Goal: Transaction & Acquisition: Obtain resource

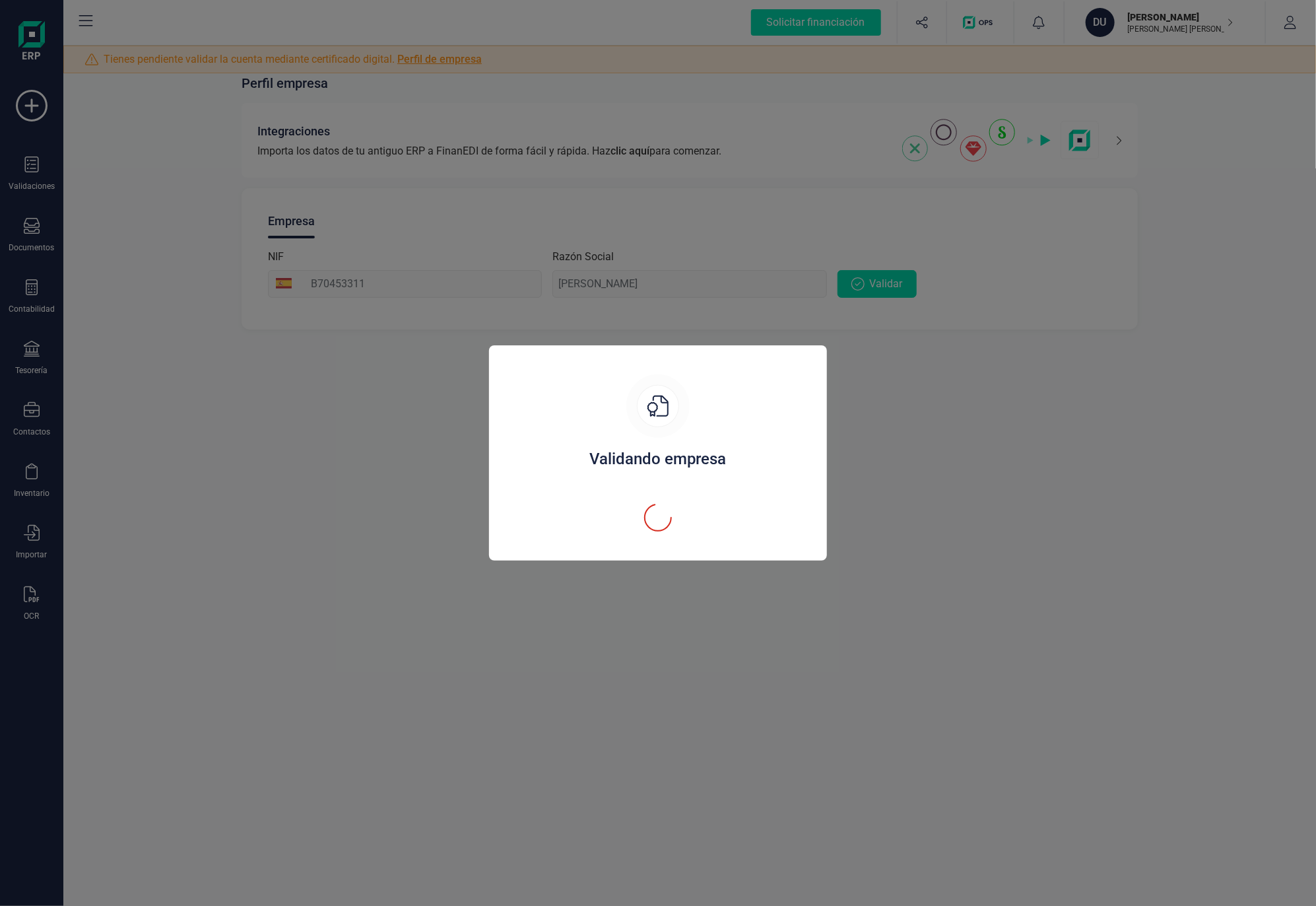
click at [565, 616] on div "Validando empresa" at bounding box center [658, 453] width 1316 height 906
click at [662, 810] on div "Validando empresa" at bounding box center [658, 453] width 1316 height 906
drag, startPoint x: 1040, startPoint y: 330, endPoint x: 1059, endPoint y: 326, distance: 19.4
click at [1045, 334] on div "Validando empresa" at bounding box center [658, 453] width 1316 height 906
click at [1049, 639] on div "Validando empresa" at bounding box center [658, 453] width 1316 height 906
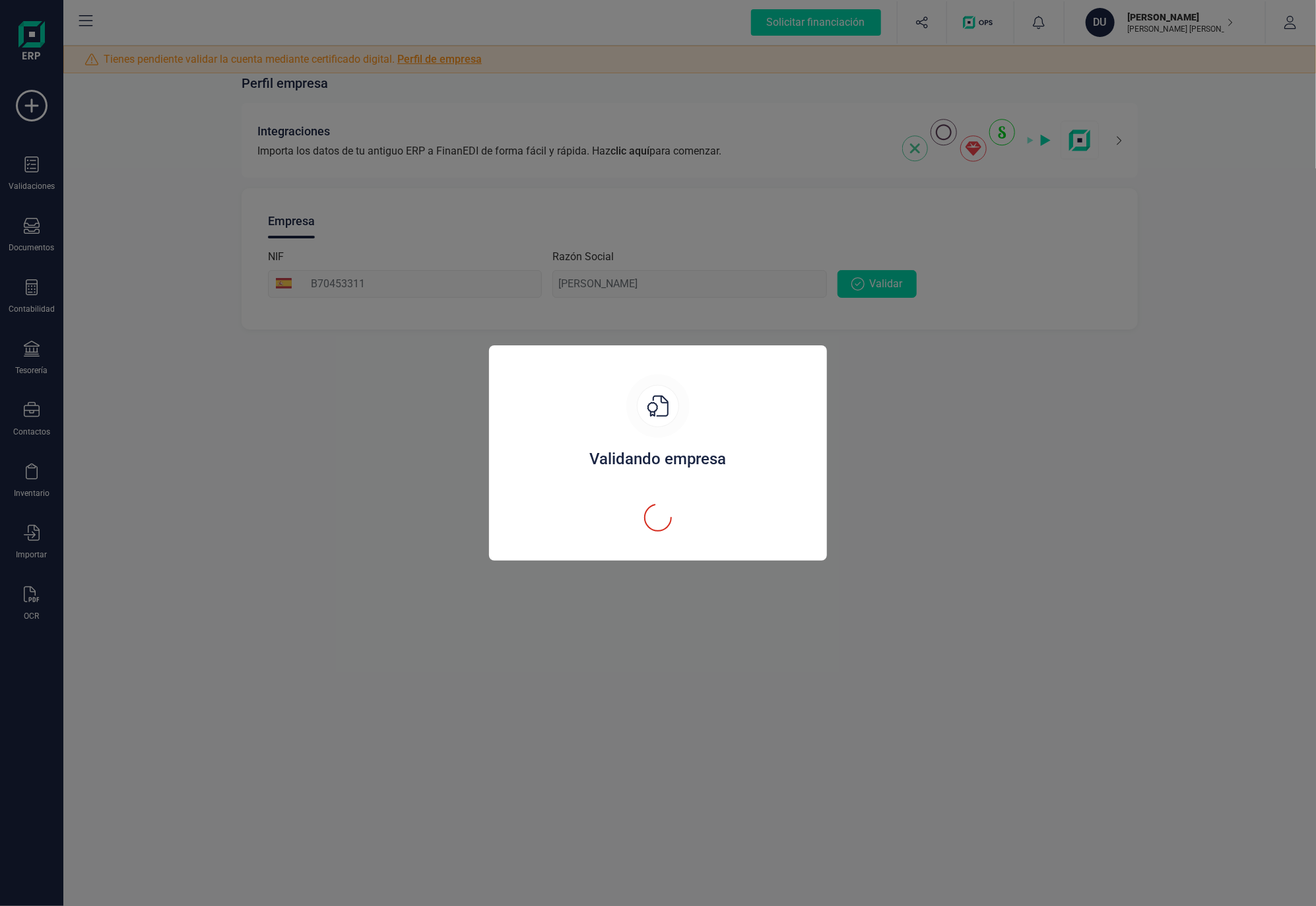
drag, startPoint x: 938, startPoint y: 751, endPoint x: 710, endPoint y: 638, distance: 254.5
click at [929, 751] on div "Validando empresa" at bounding box center [658, 453] width 1316 height 906
click at [632, 436] on div "Validando empresa" at bounding box center [658, 453] width 306 height 159
click at [1009, 440] on div "Validando empresa" at bounding box center [658, 453] width 1316 height 906
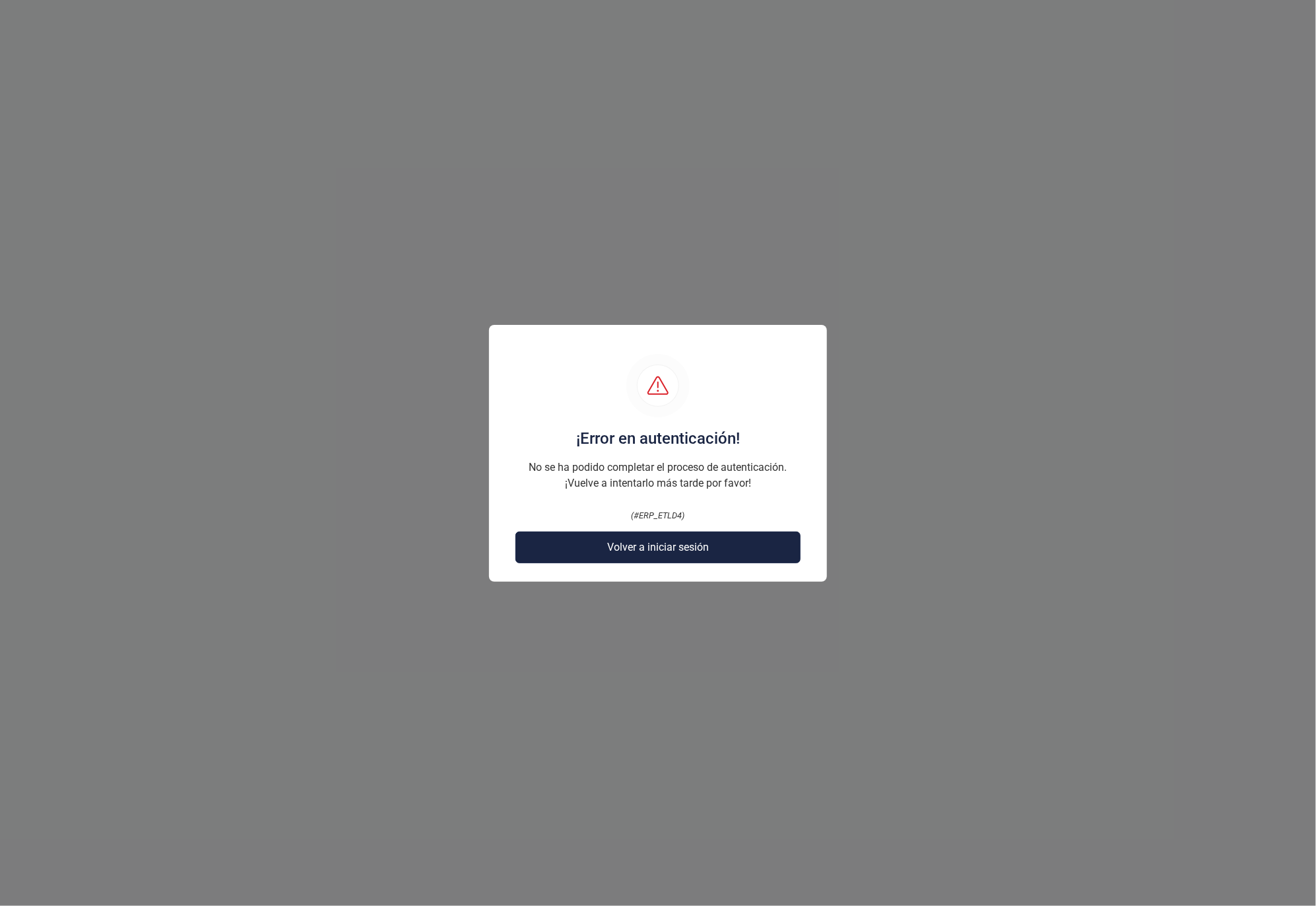
click at [678, 543] on span "Volver a iniciar sesión" at bounding box center [658, 547] width 102 height 16
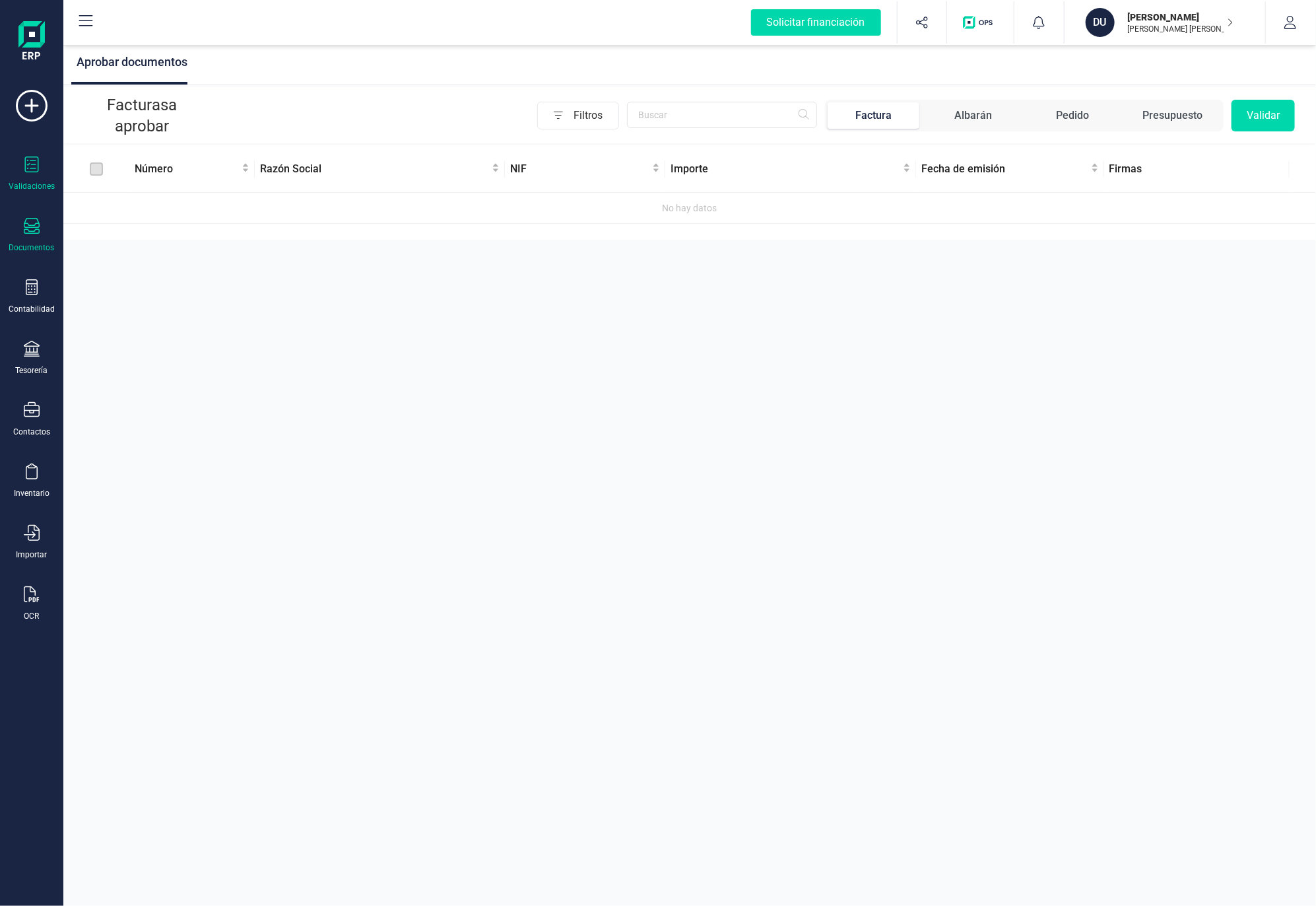
click at [38, 227] on icon at bounding box center [31, 226] width 16 height 16
click at [266, 413] on div "Aprobar documentos Facturas a aprobar Filtros Factura Albarán Pedido Presupuest…" at bounding box center [690, 453] width 1252 height 906
click at [1268, 115] on button "Validar" at bounding box center [1263, 115] width 64 height 31
click at [31, 34] on img at bounding box center [31, 42] width 26 height 42
click at [91, 19] on icon at bounding box center [86, 21] width 16 height 16
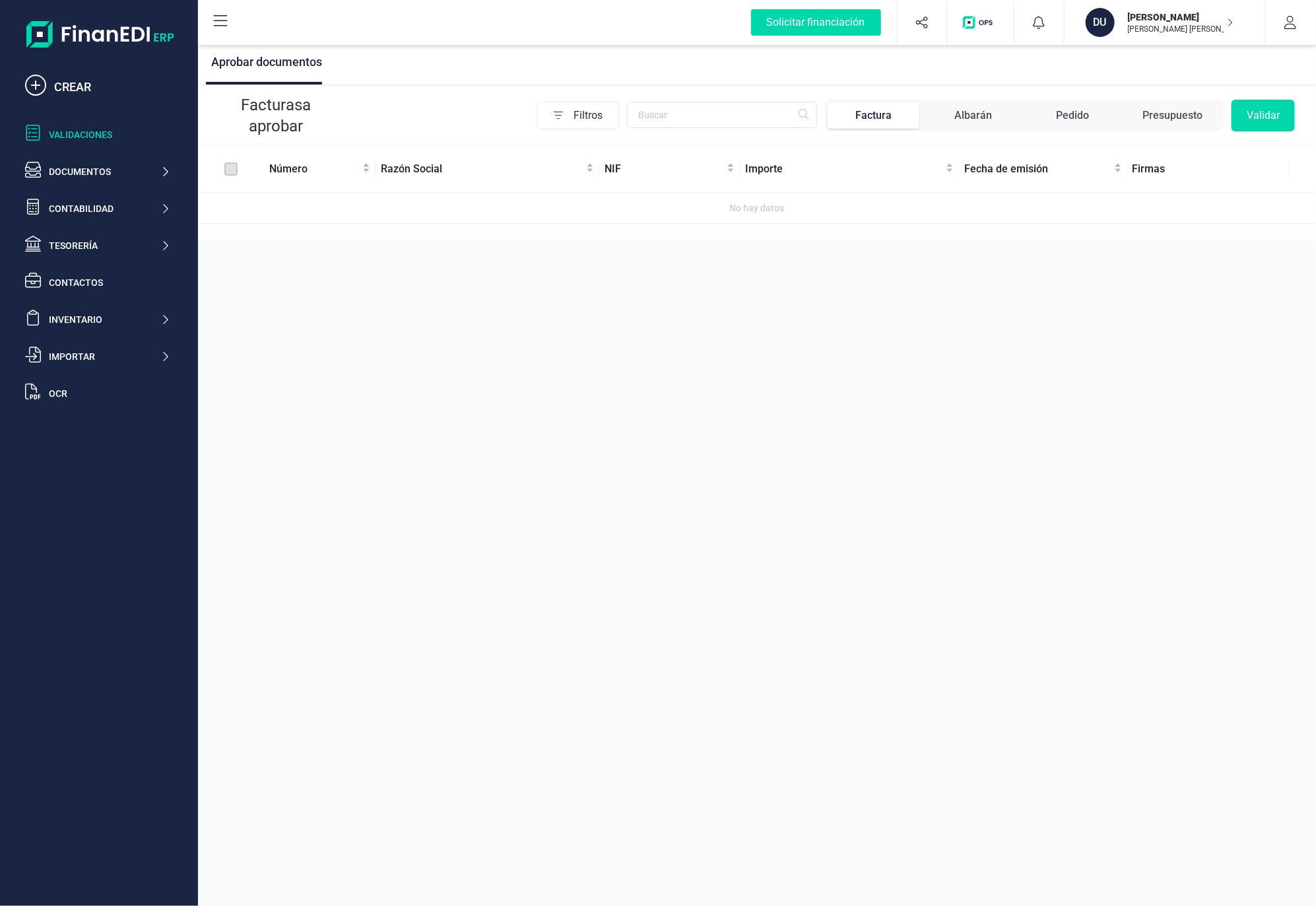
click at [90, 130] on div "Validaciones" at bounding box center [109, 134] width 122 height 13
click at [87, 168] on div "Documentos" at bounding box center [104, 172] width 112 height 13
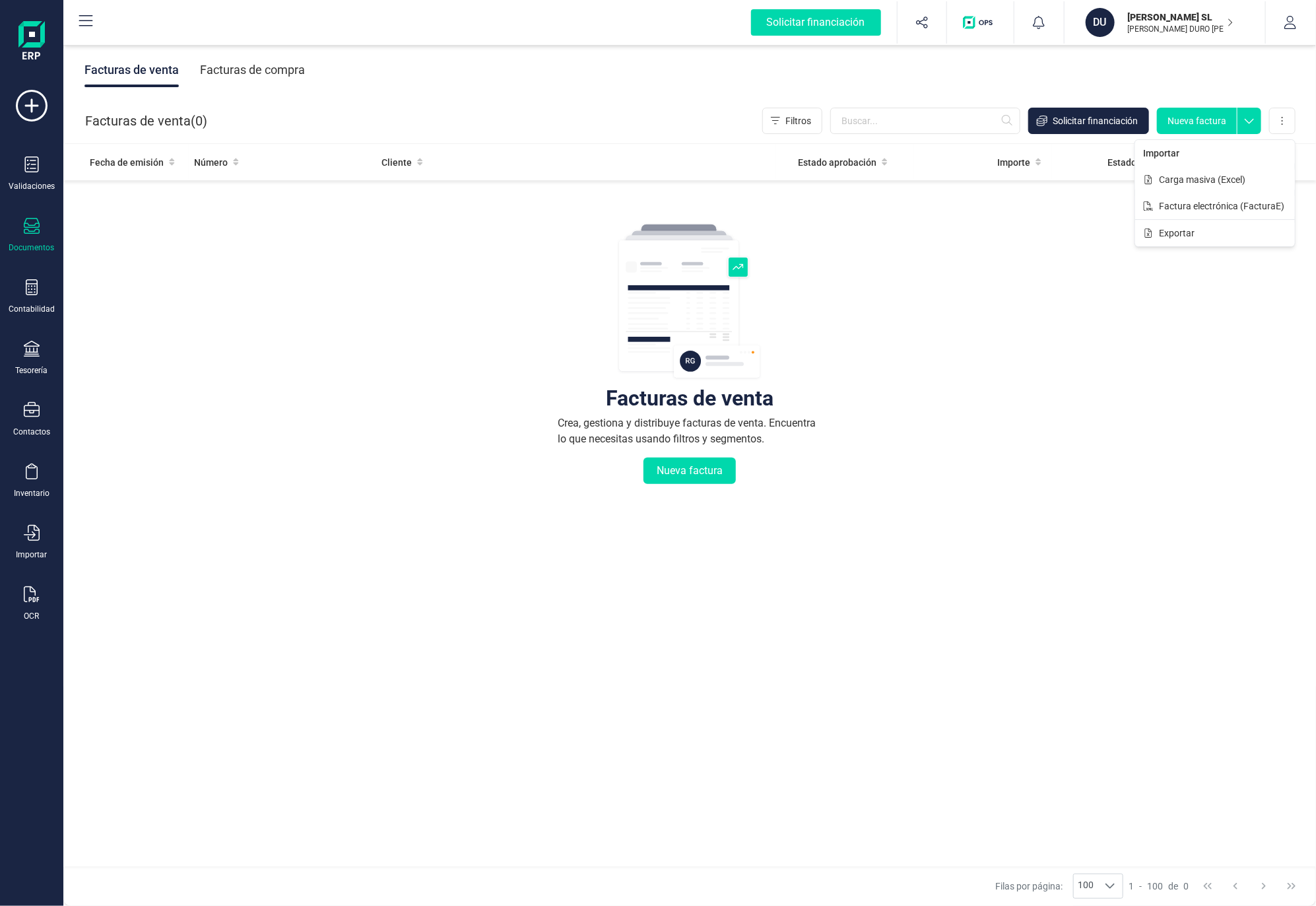
click at [423, 270] on div "Facturas de venta Crea, gestiona y distribuye facturas de venta. Encuentra lo q…" at bounding box center [690, 433] width 1200 height 496
click at [811, 24] on div "Solicitar financiación" at bounding box center [816, 22] width 130 height 26
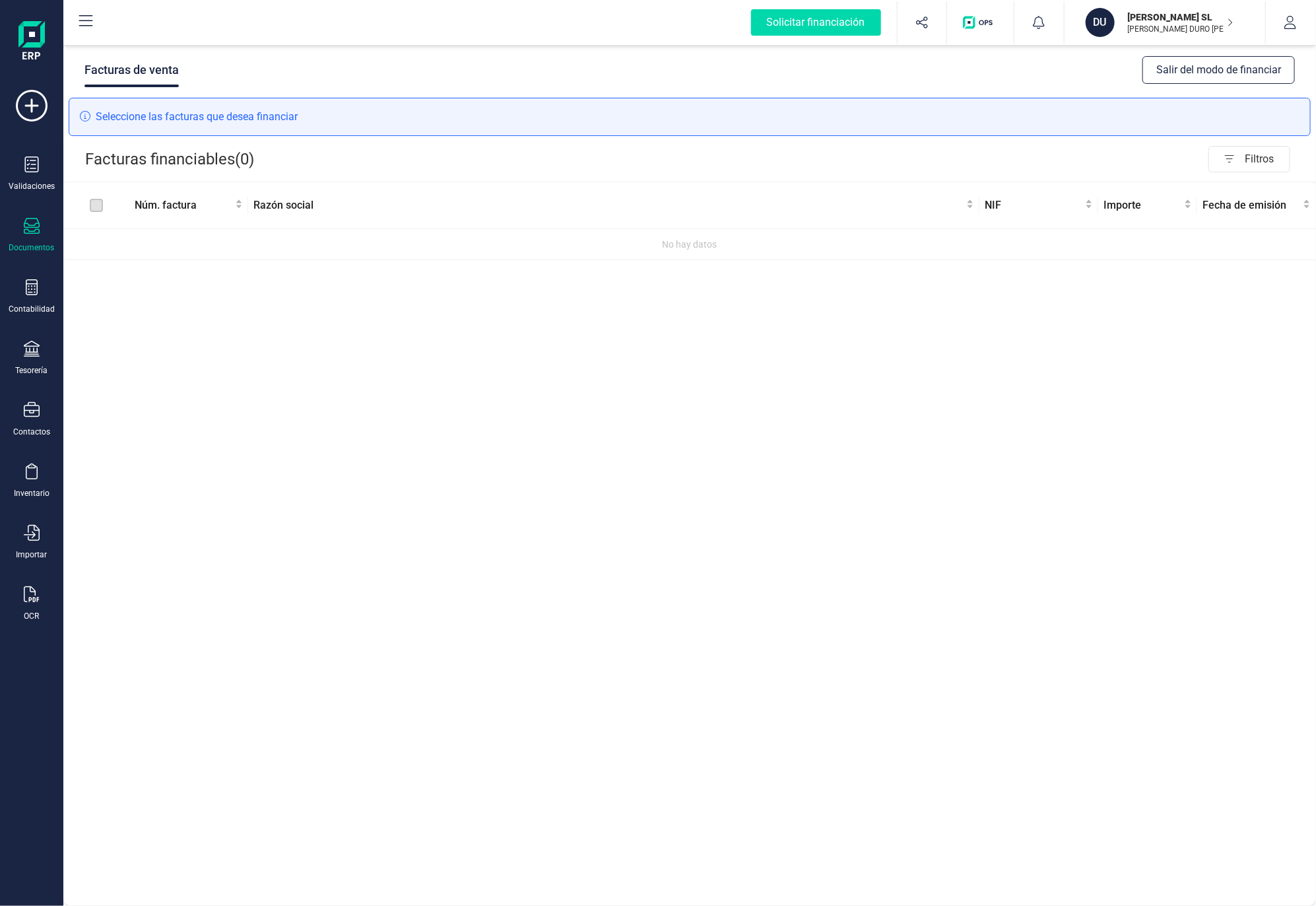
click at [249, 70] on div "Facturas de venta Salir del modo de financiar" at bounding box center [690, 70] width 1252 height 56
click at [1182, 21] on p "[PERSON_NAME] SL" at bounding box center [1181, 17] width 106 height 13
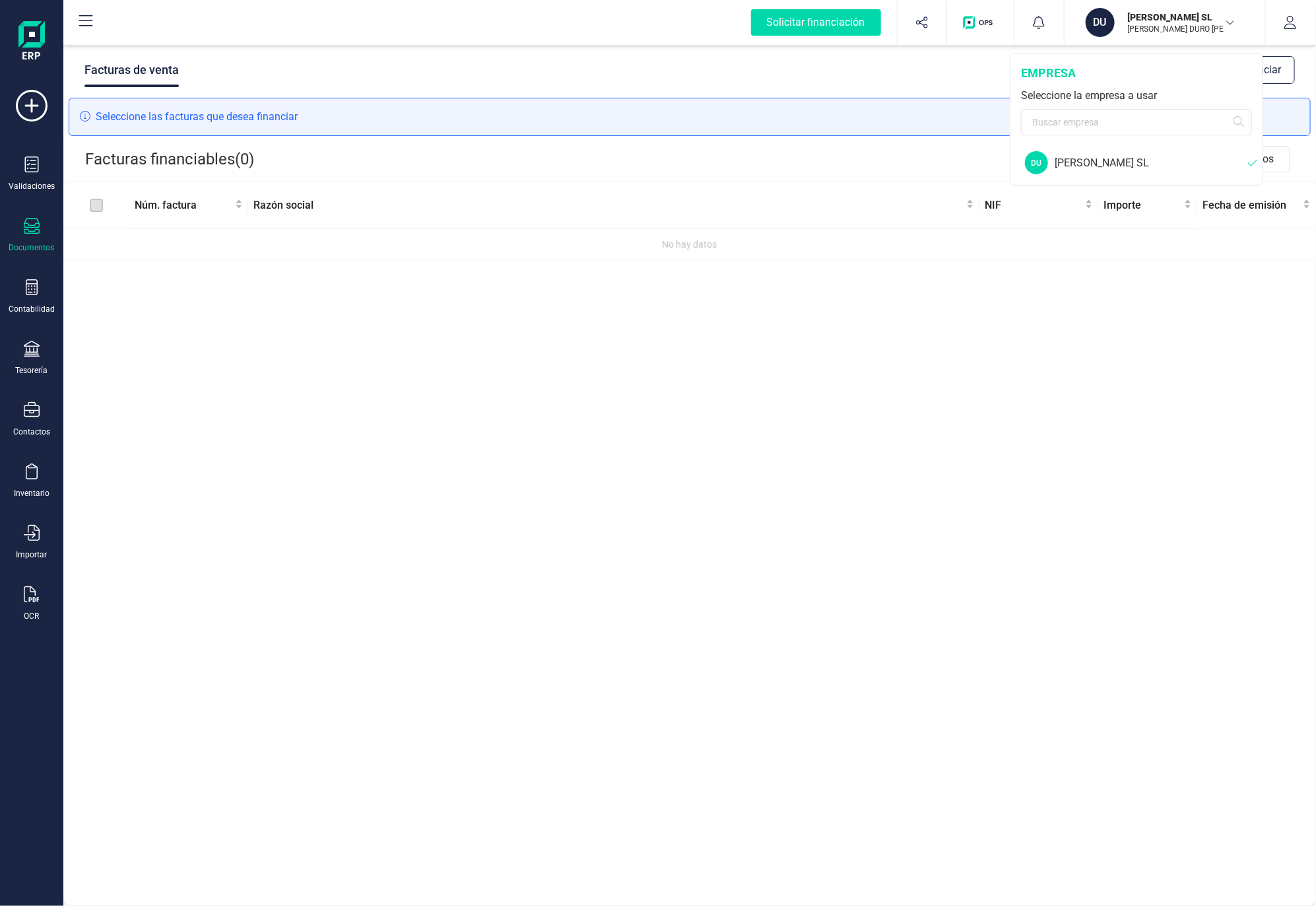
click at [1079, 159] on div "[PERSON_NAME] SL" at bounding box center [1151, 163] width 194 height 16
click at [583, 345] on div "Facturas de venta Salir del modo de financiar Seleccione las facturas que desea…" at bounding box center [690, 474] width 1252 height 864
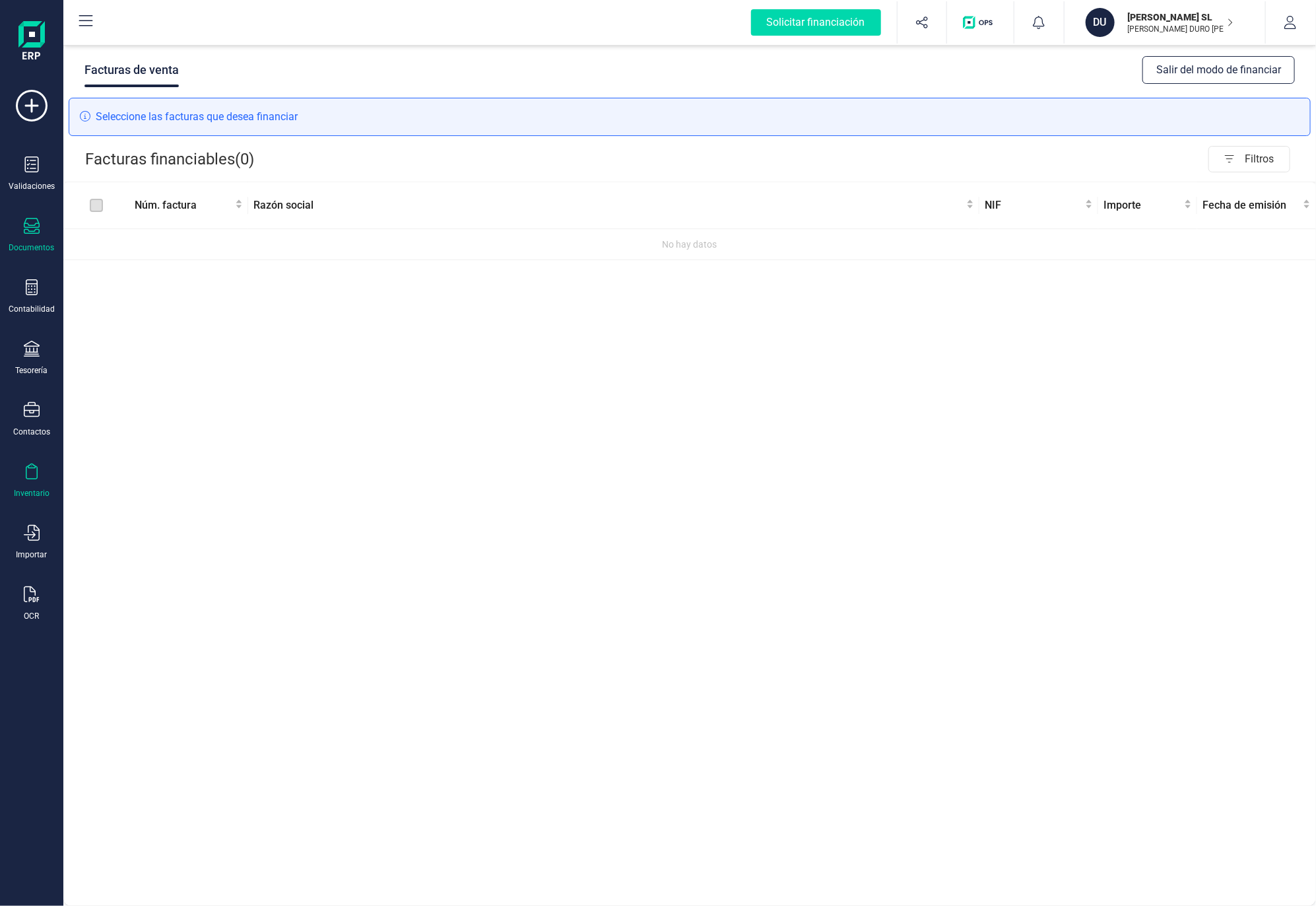
drag, startPoint x: 30, startPoint y: 473, endPoint x: 25, endPoint y: 492, distance: 19.6
click at [29, 491] on div "Validaciones Documentos Documentos Presupuestos Pedidos Albaranes Facturas Fact…" at bounding box center [31, 361] width 53 height 542
click at [39, 106] on icon at bounding box center [31, 106] width 31 height 31
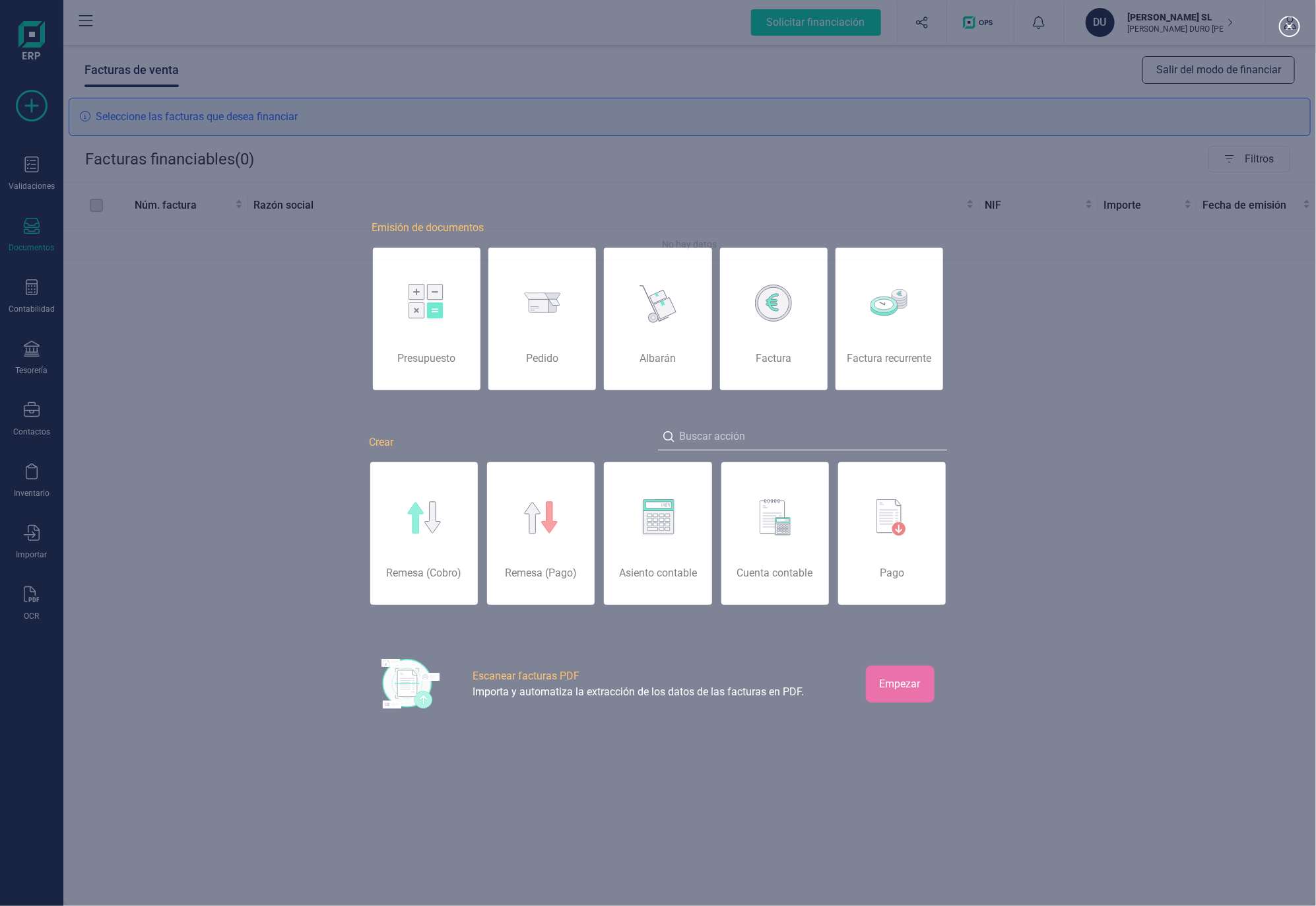
scroll to position [0, 66]
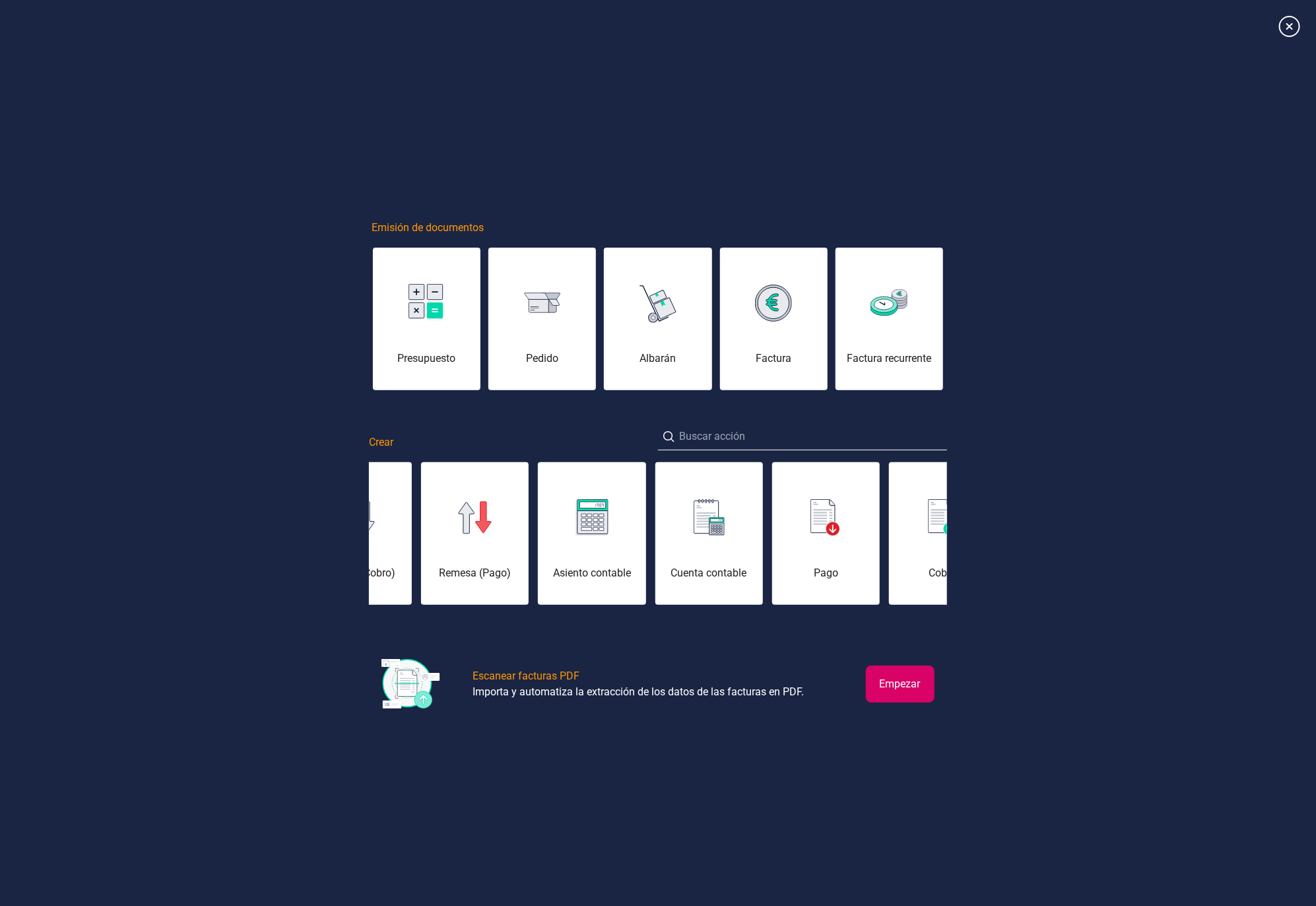
click at [226, 299] on div "Emisión de documentos Presupuesto [PERSON_NAME] Factura Factura recurrente Crea…" at bounding box center [658, 453] width 1316 height 594
click at [222, 207] on div "Emisión de documentos Presupuesto [PERSON_NAME] Factura Factura recurrente Crea…" at bounding box center [658, 453] width 1316 height 594
